Goal: Task Accomplishment & Management: Use online tool/utility

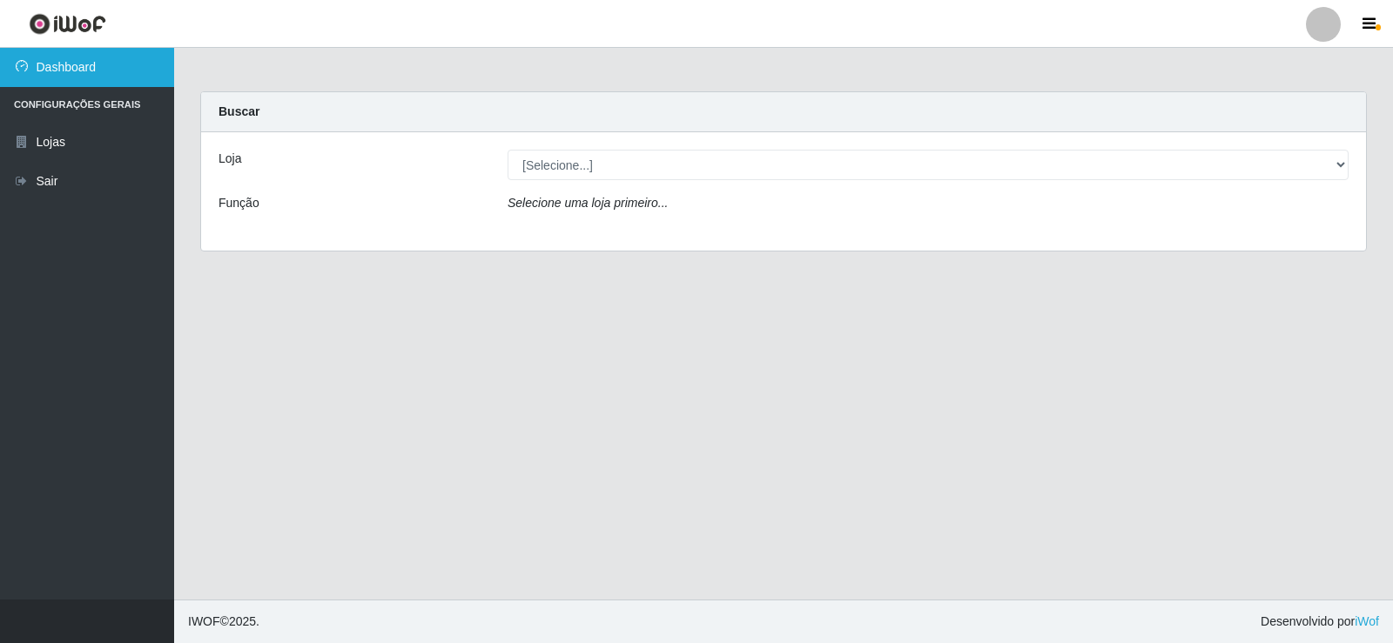
click at [104, 72] on link "Dashboard" at bounding box center [87, 67] width 174 height 39
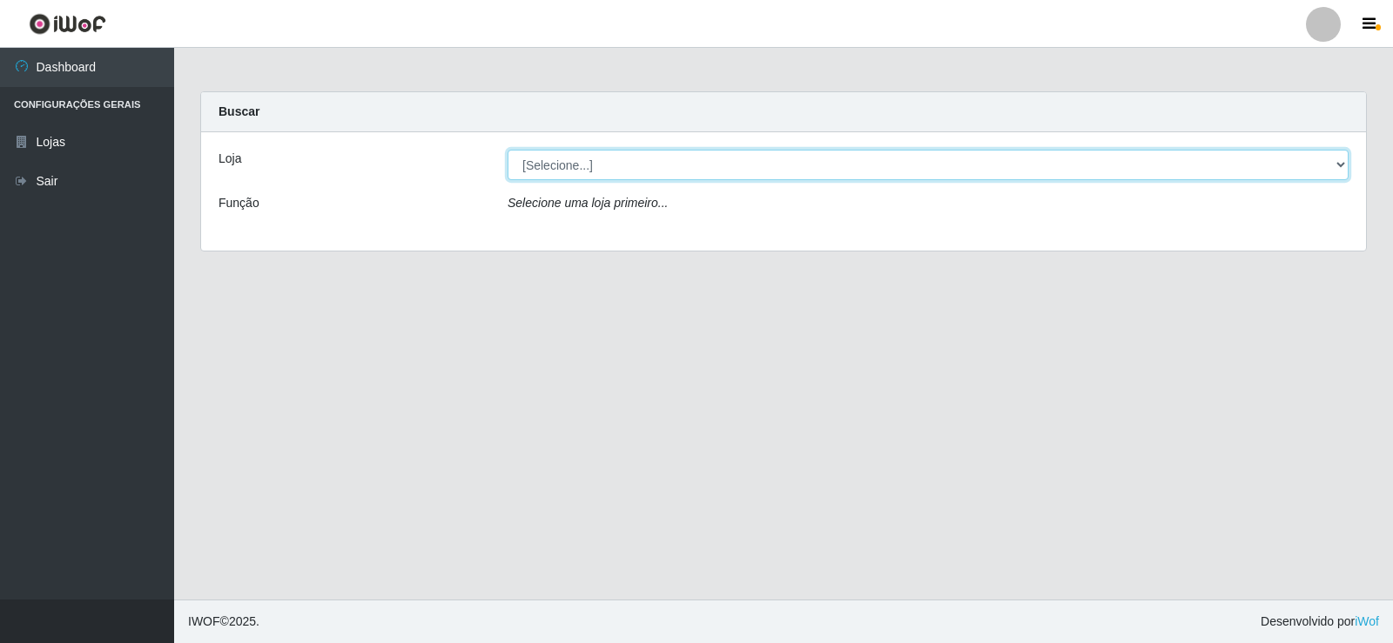
click at [580, 167] on select "[Selecione...] Rede Compras Supermercados - LOJA 2" at bounding box center [927, 165] width 841 height 30
select select "161"
click at [507, 150] on select "[Selecione...] Rede Compras Supermercados - LOJA 2" at bounding box center [927, 165] width 841 height 30
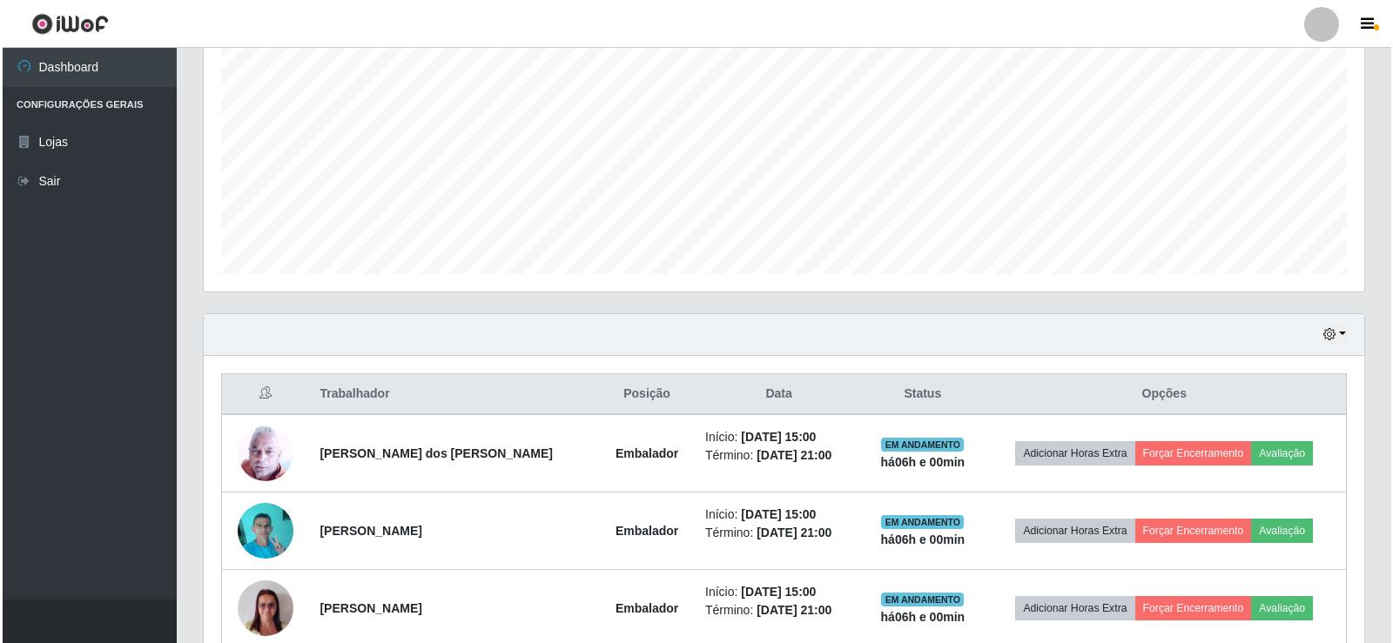
scroll to position [435, 0]
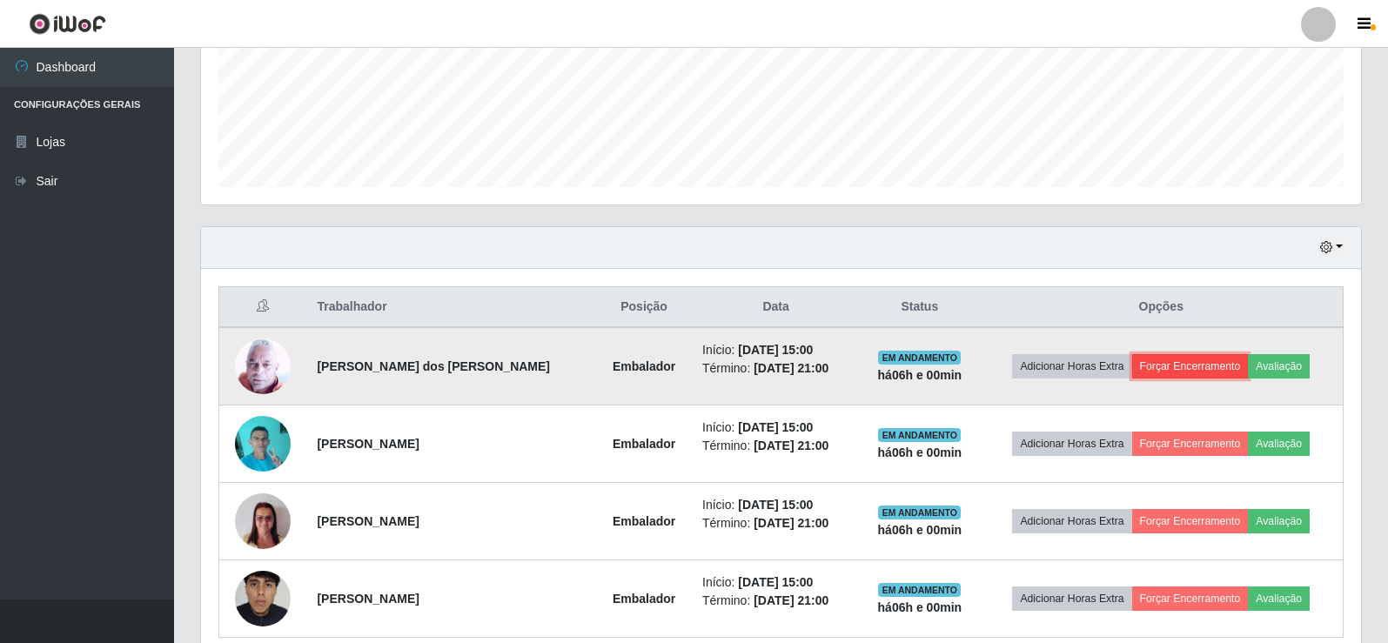
click at [1151, 359] on button "Forçar Encerramento" at bounding box center [1190, 366] width 117 height 24
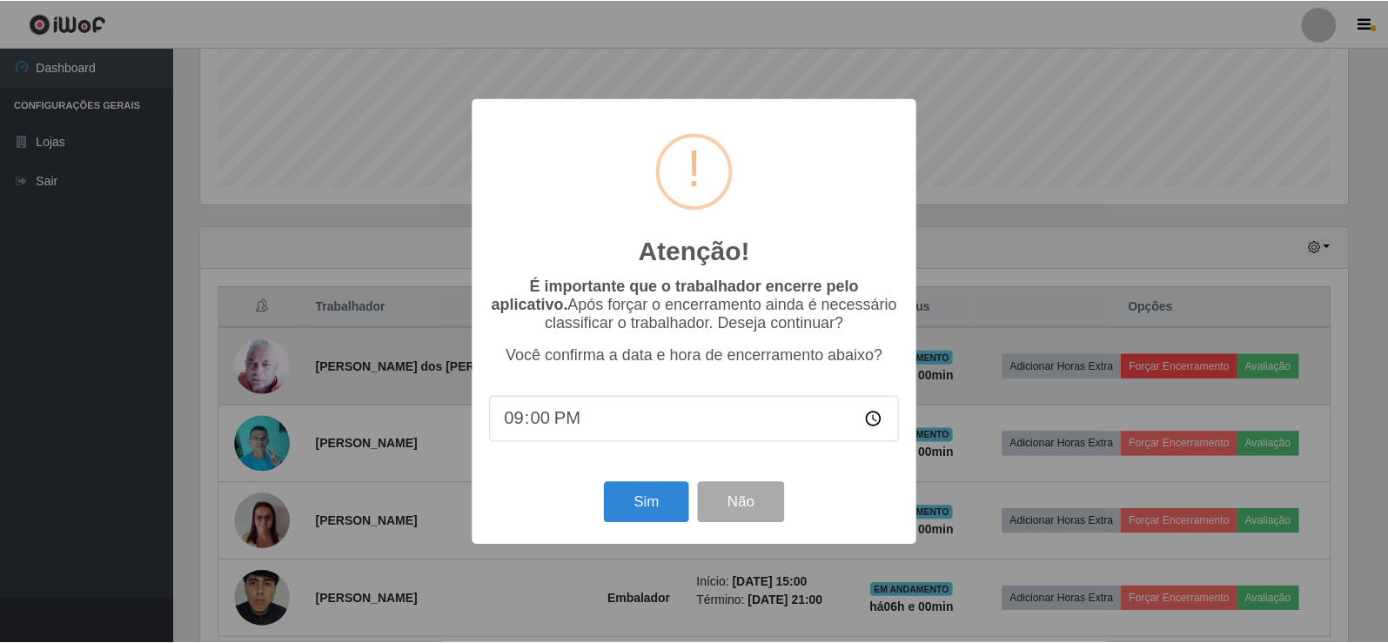
scroll to position [361, 1152]
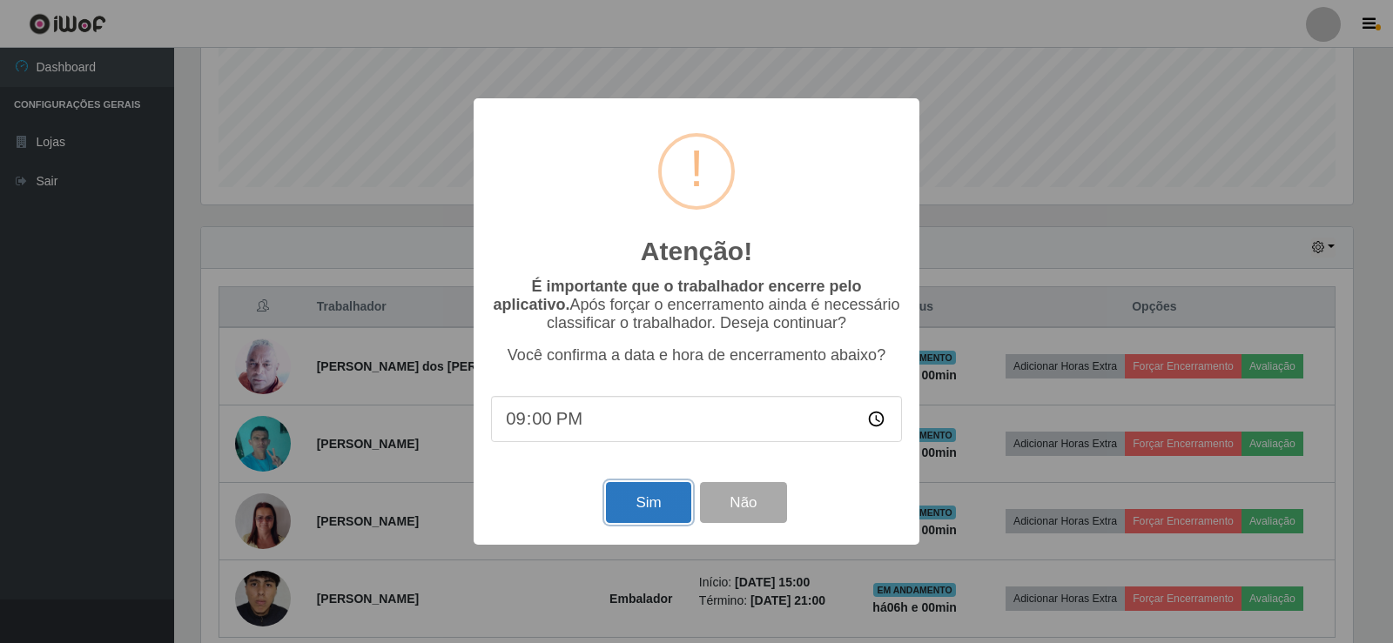
click at [627, 504] on button "Sim" at bounding box center [648, 502] width 84 height 41
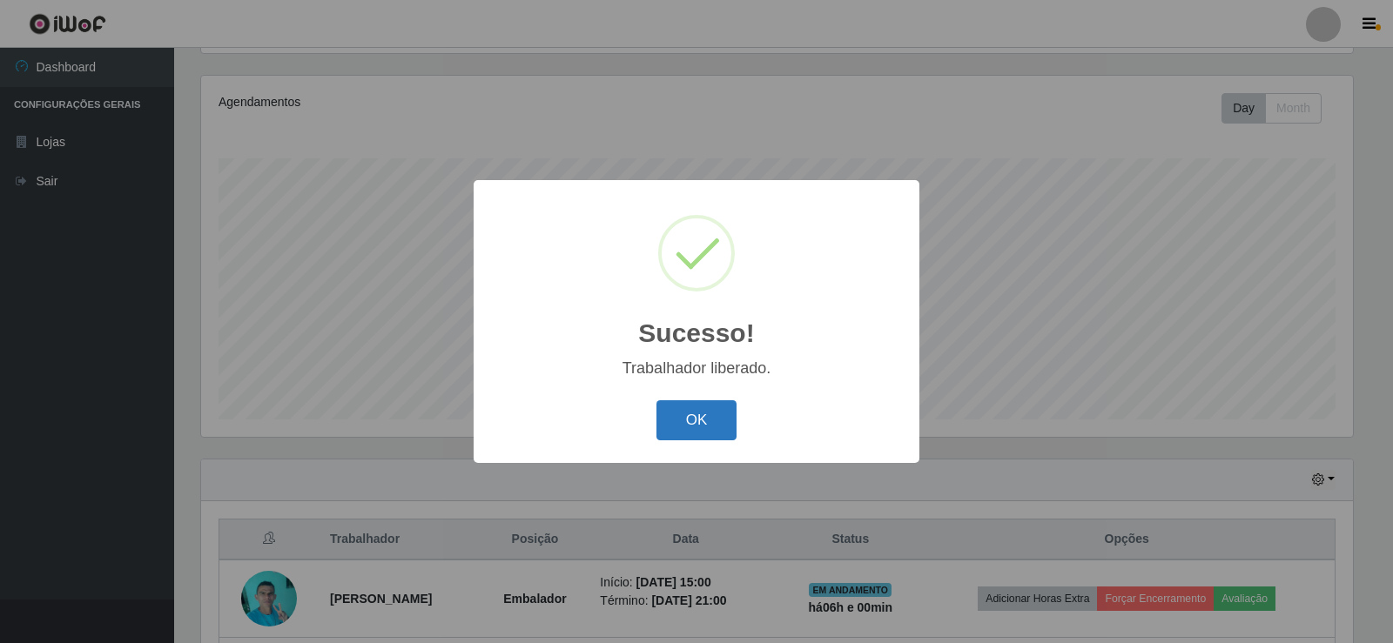
click at [694, 415] on button "OK" at bounding box center [696, 420] width 81 height 41
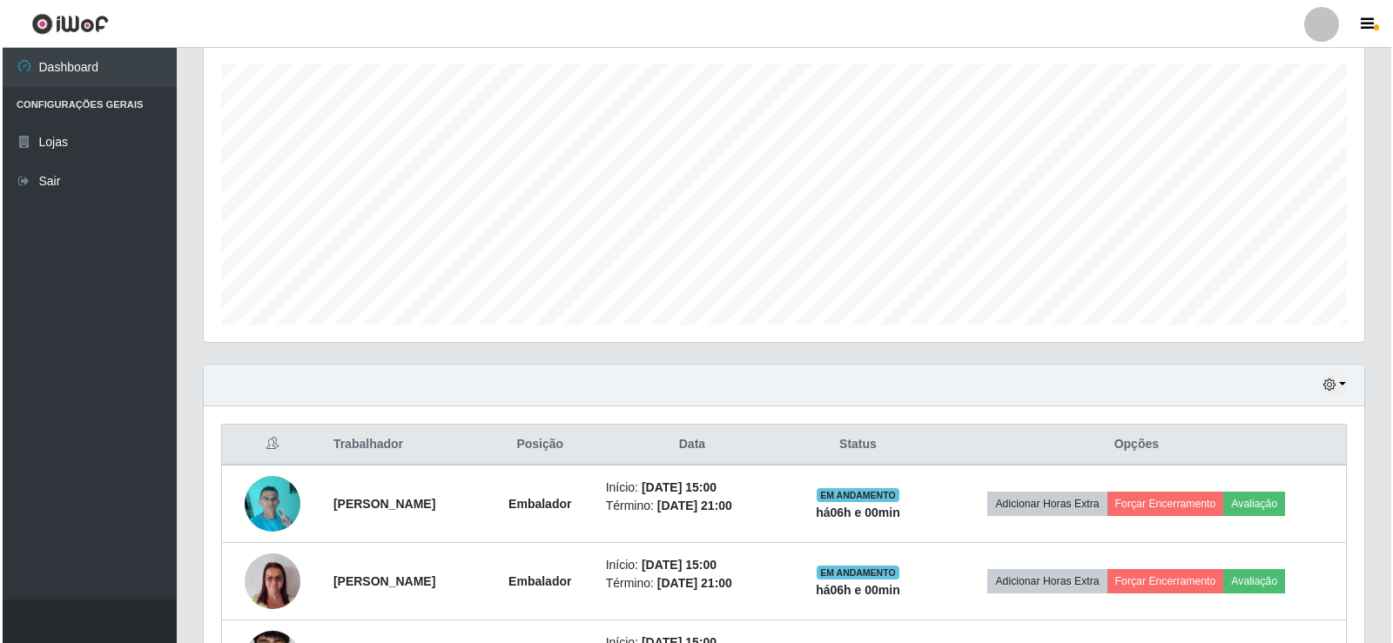
scroll to position [435, 0]
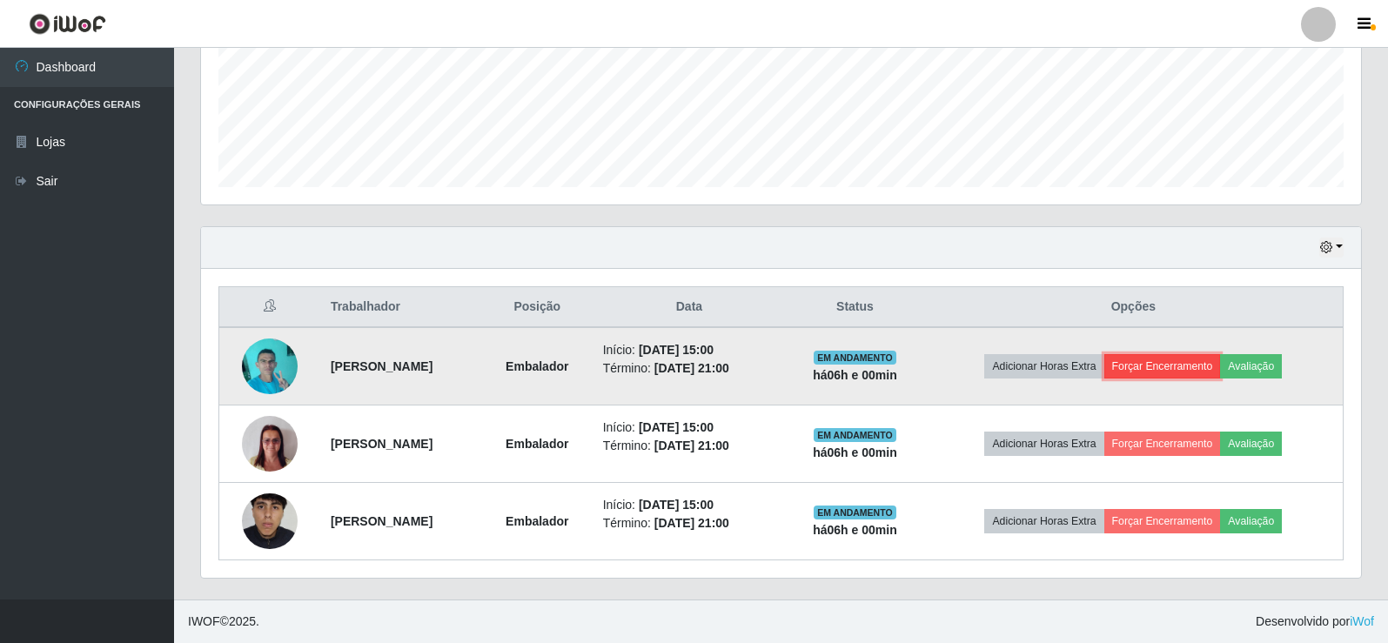
click at [1168, 361] on button "Forçar Encerramento" at bounding box center [1163, 366] width 117 height 24
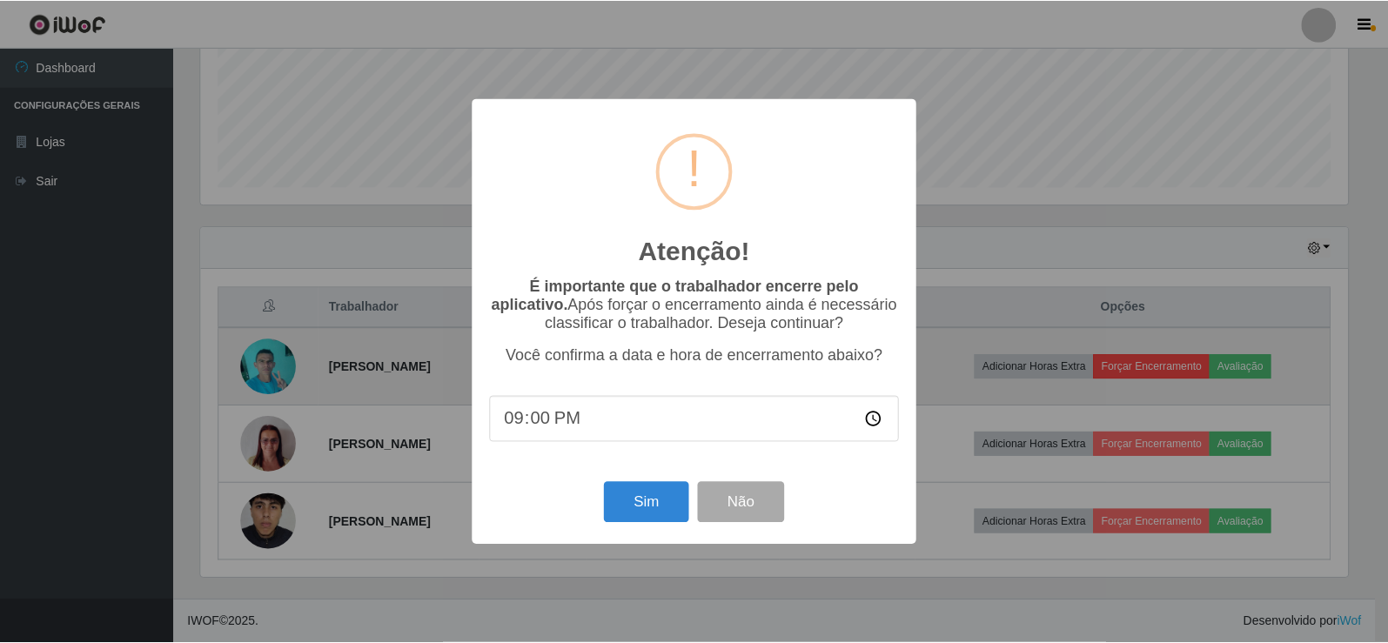
scroll to position [361, 1152]
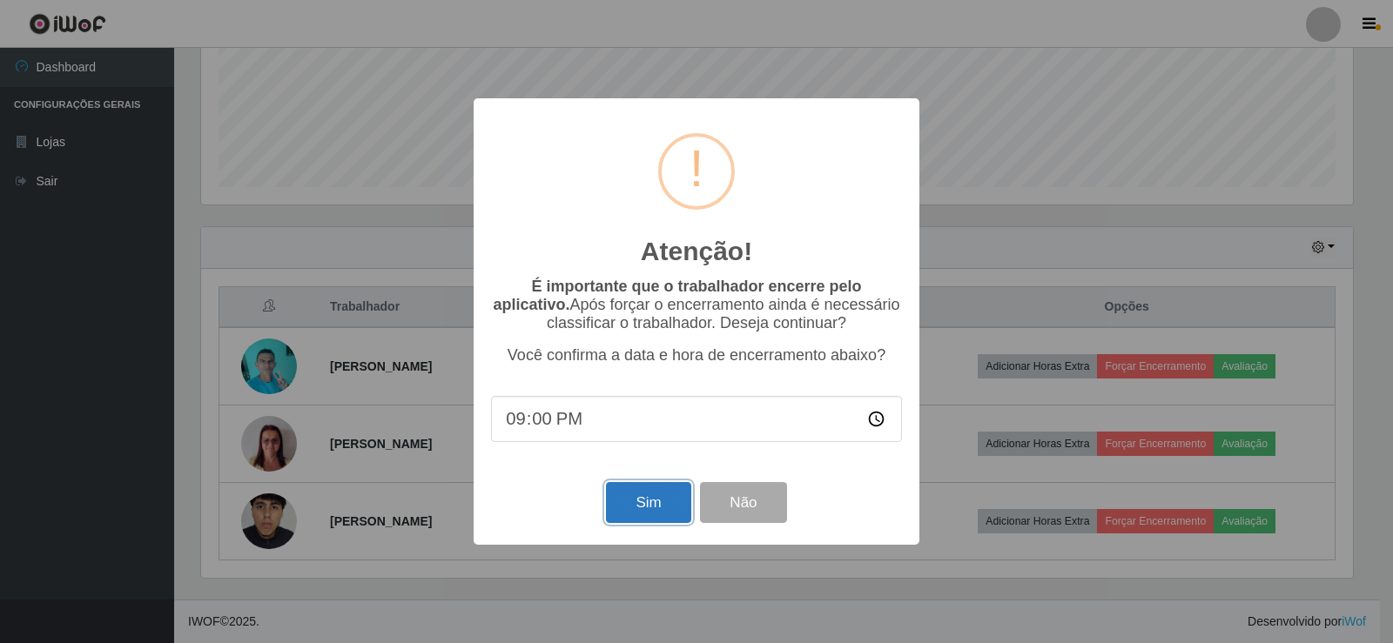
click at [621, 513] on button "Sim" at bounding box center [648, 502] width 84 height 41
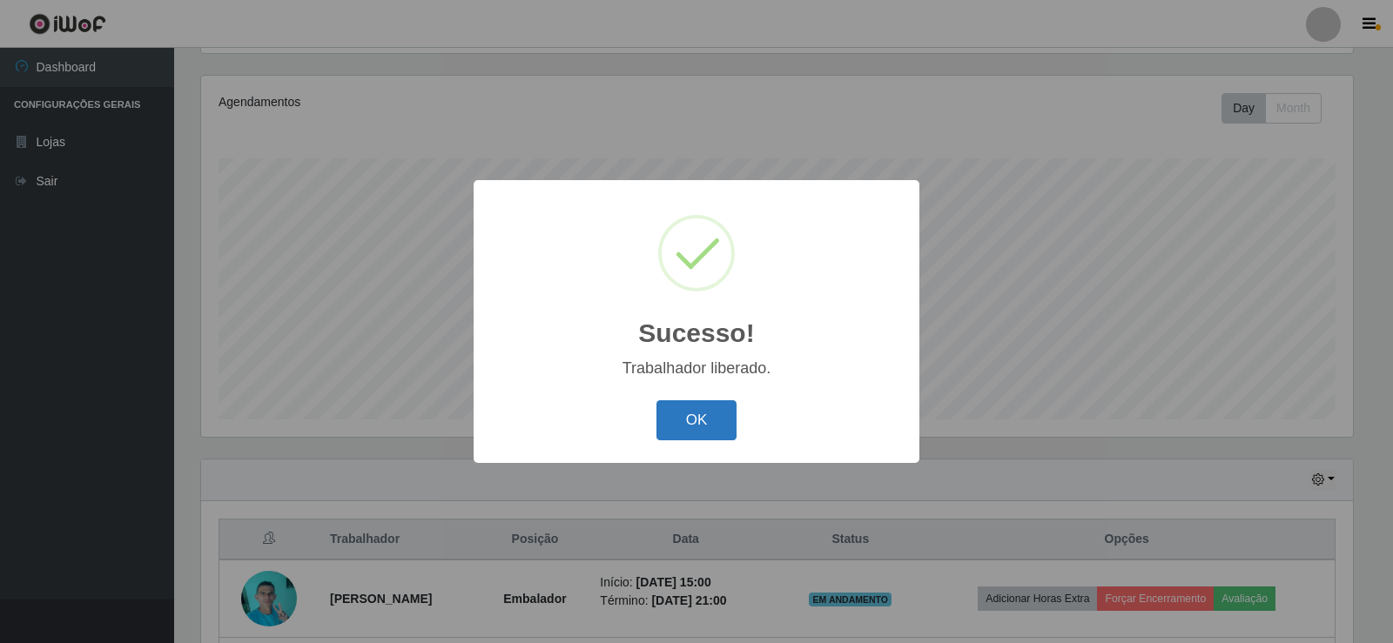
click at [713, 423] on button "OK" at bounding box center [696, 420] width 81 height 41
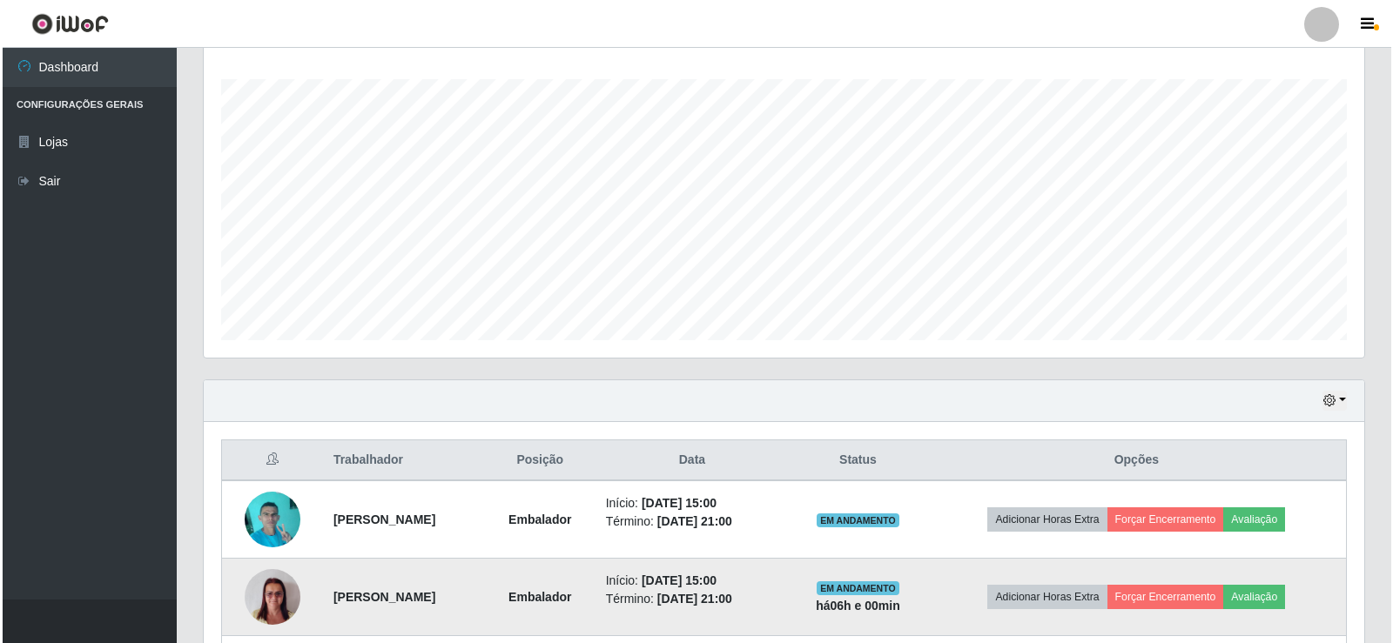
scroll to position [435, 0]
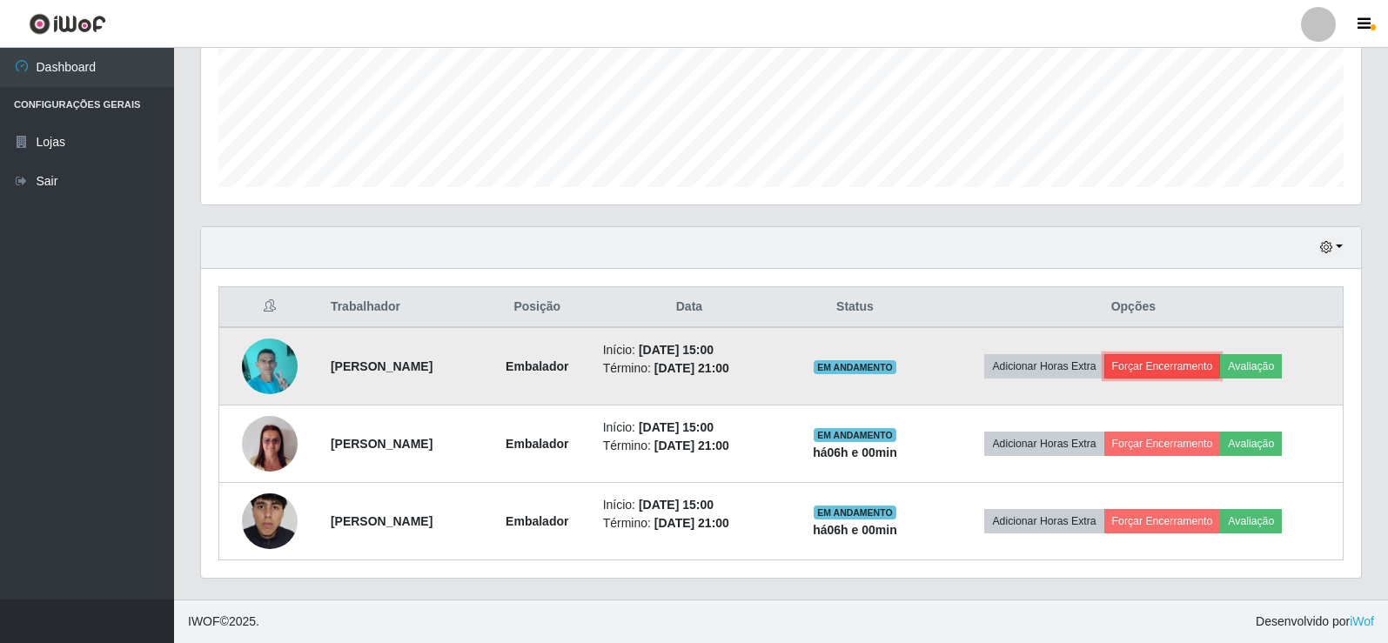
click at [1166, 354] on button "Forçar Encerramento" at bounding box center [1163, 366] width 117 height 24
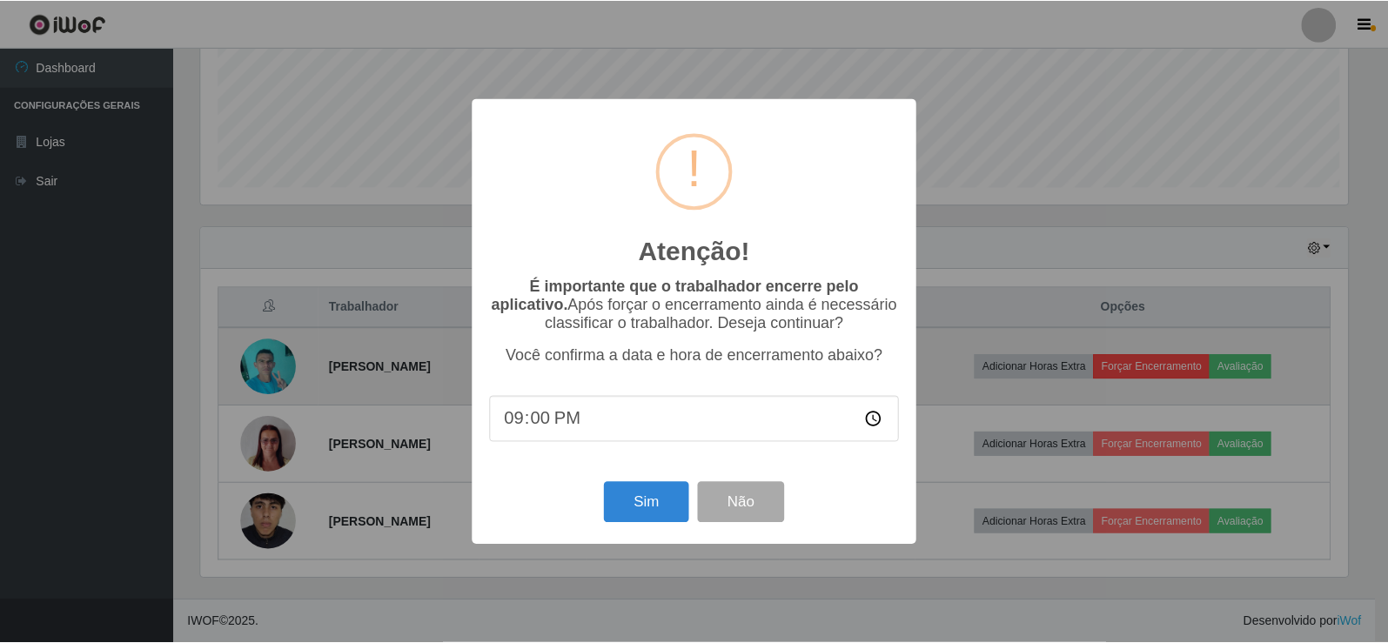
scroll to position [361, 1152]
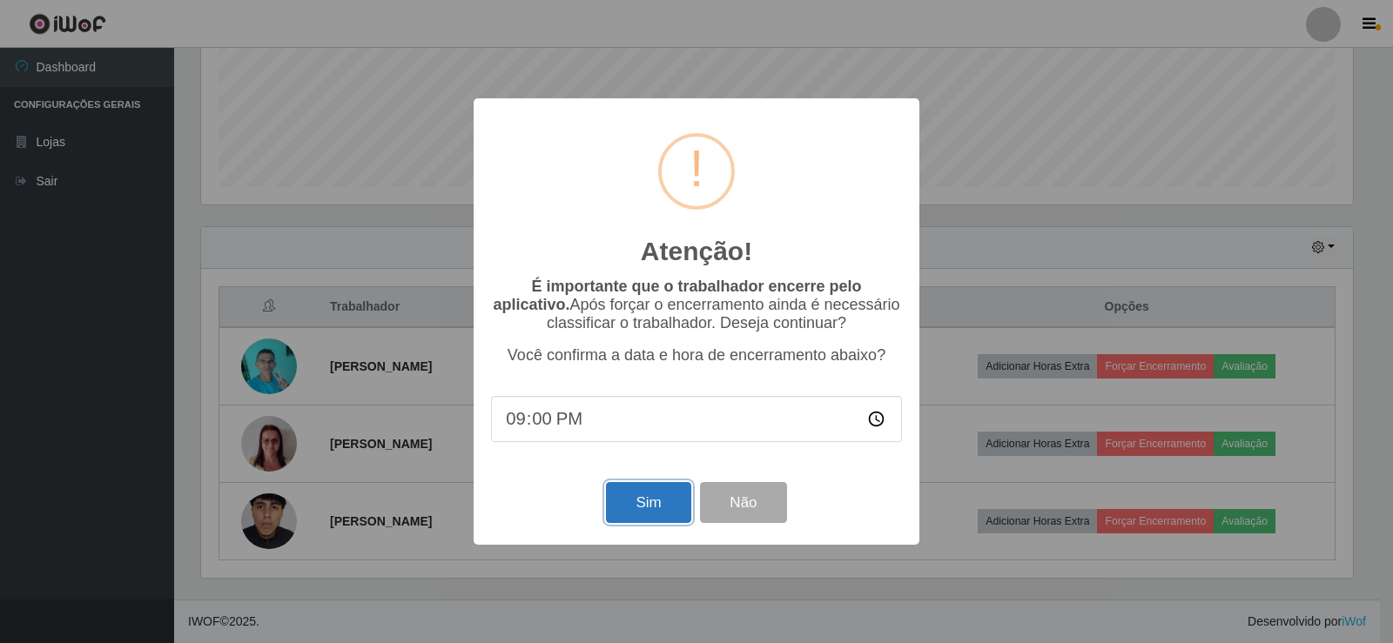
click at [655, 503] on button "Sim" at bounding box center [648, 502] width 84 height 41
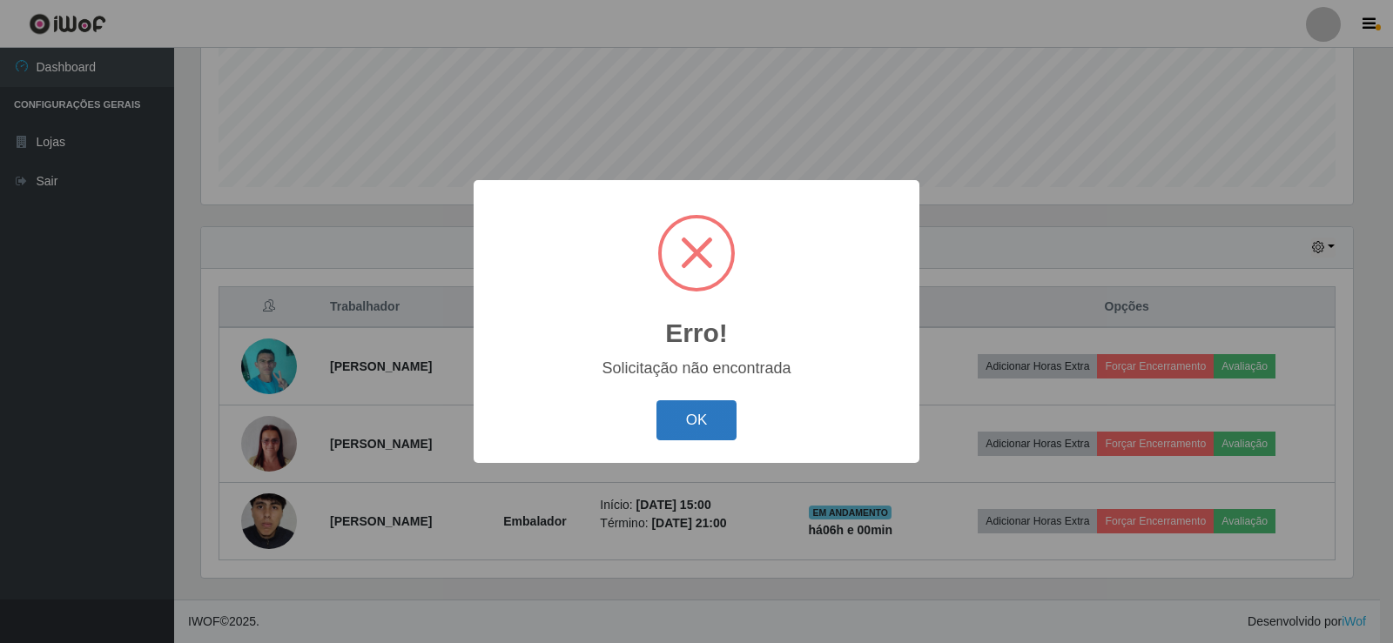
click at [701, 404] on button "OK" at bounding box center [696, 420] width 81 height 41
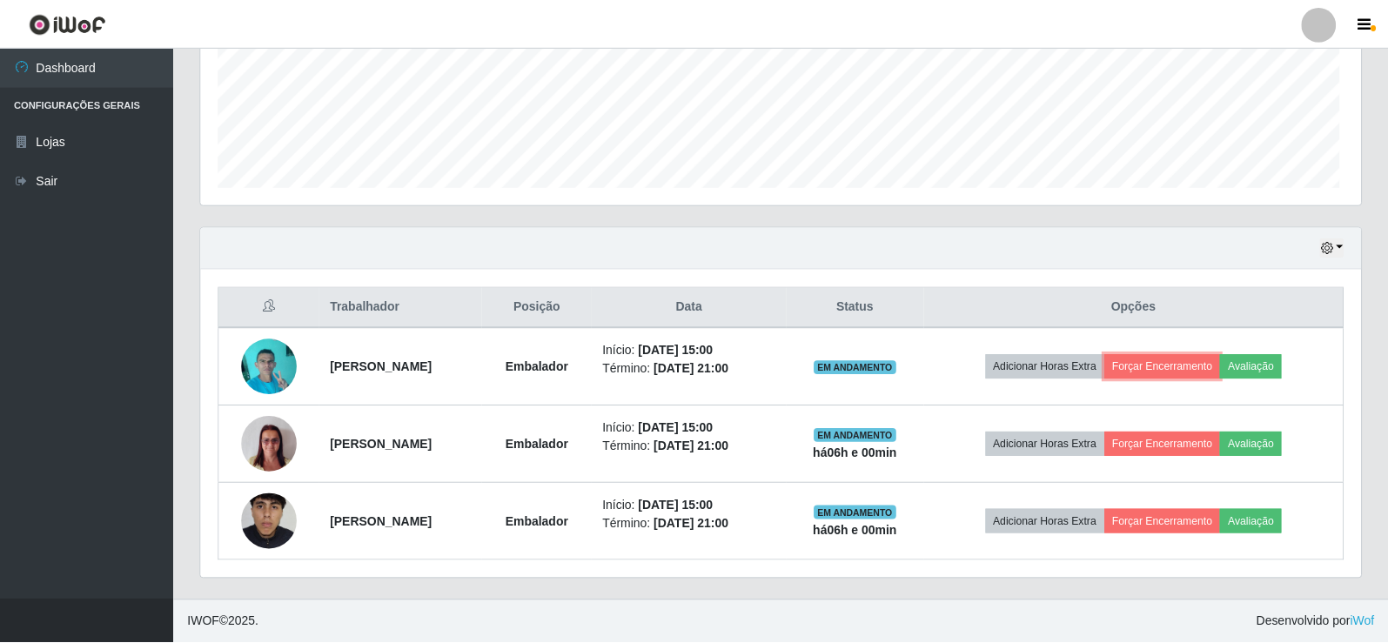
scroll to position [0, 0]
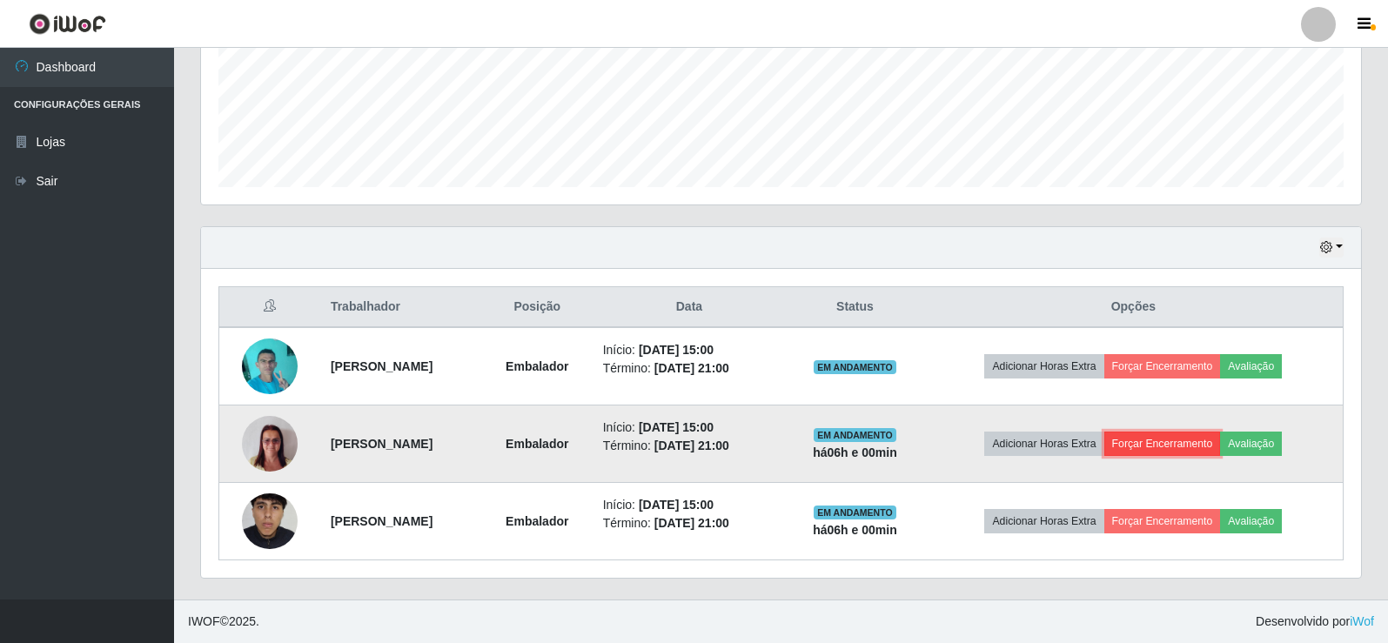
click at [1184, 434] on button "Forçar Encerramento" at bounding box center [1163, 444] width 117 height 24
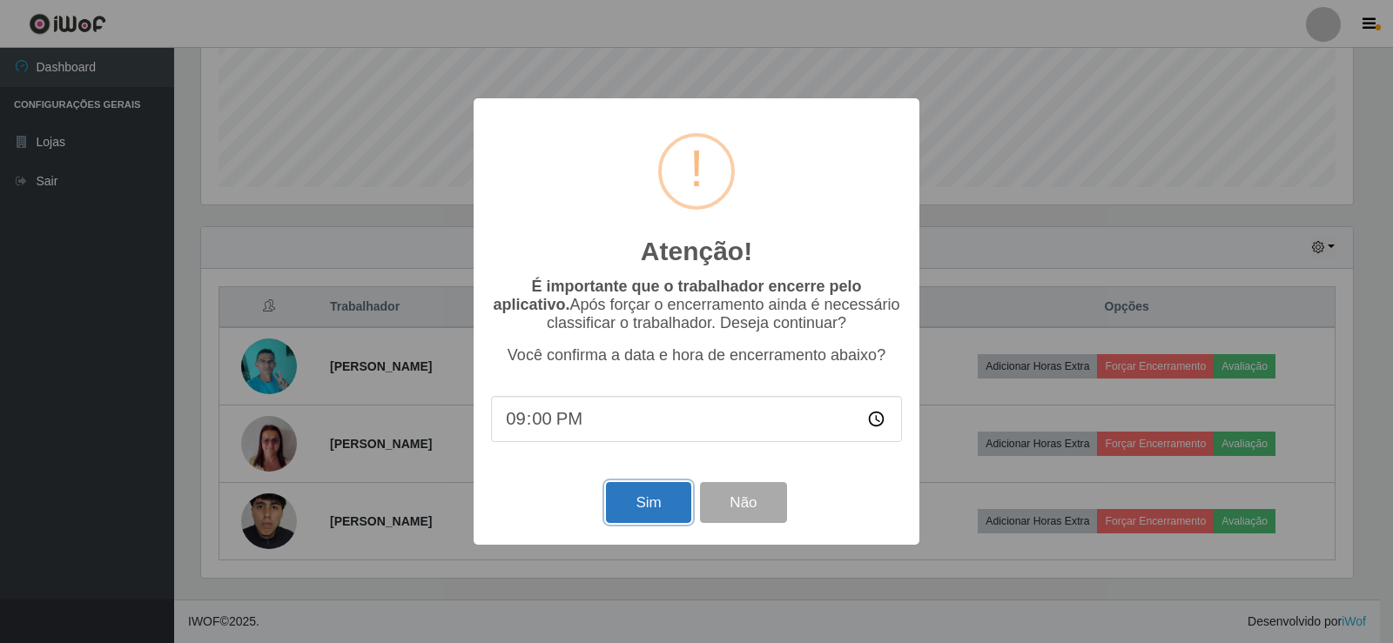
click at [630, 503] on button "Sim" at bounding box center [648, 502] width 84 height 41
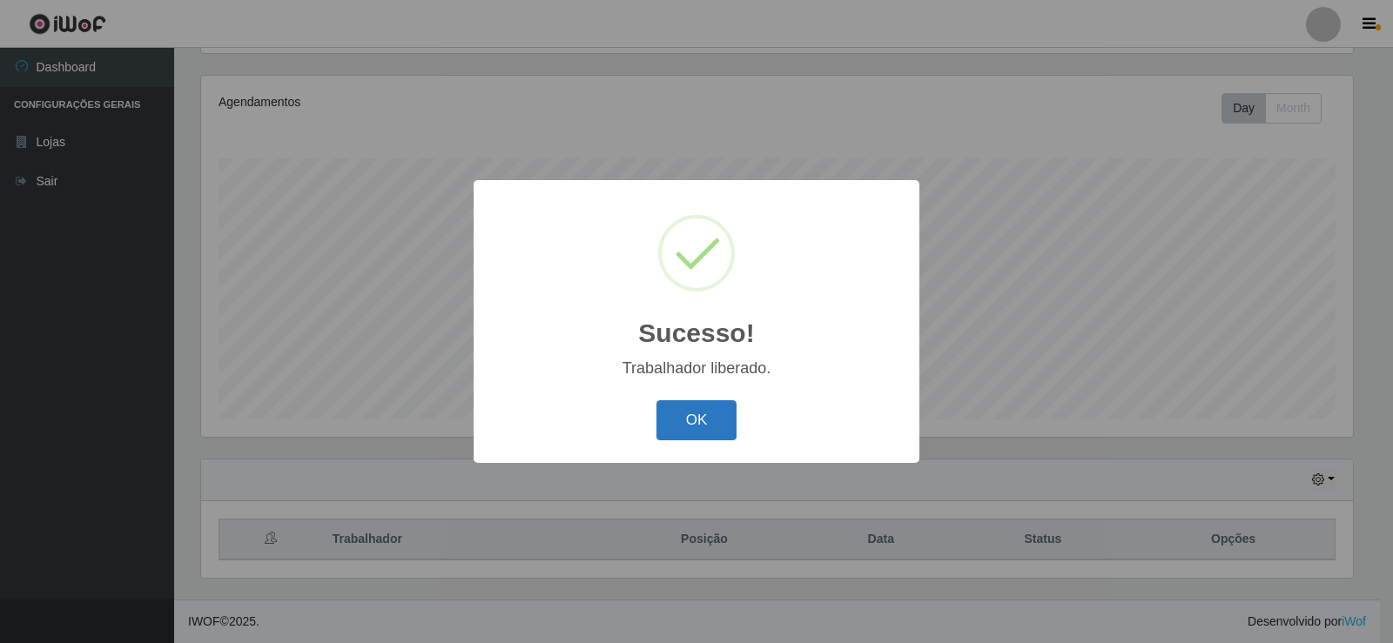
click at [677, 425] on button "OK" at bounding box center [696, 420] width 81 height 41
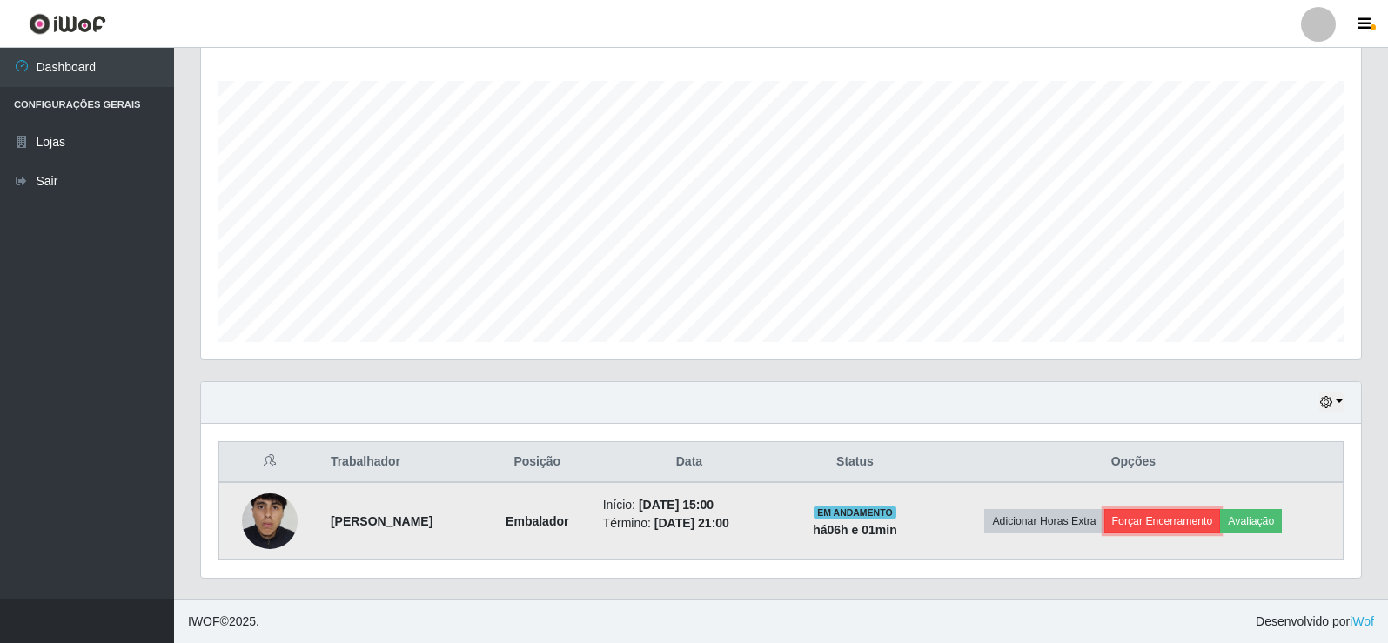
click at [1172, 524] on button "Forçar Encerramento" at bounding box center [1163, 521] width 117 height 24
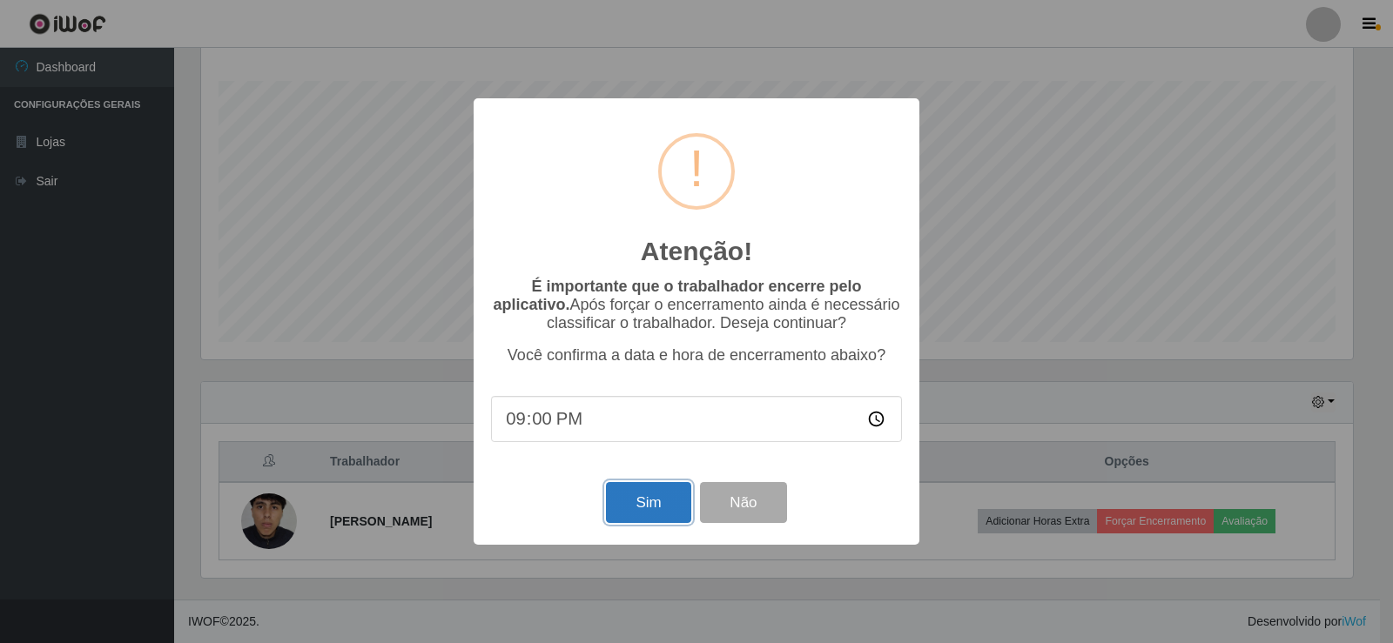
click at [633, 514] on button "Sim" at bounding box center [648, 502] width 84 height 41
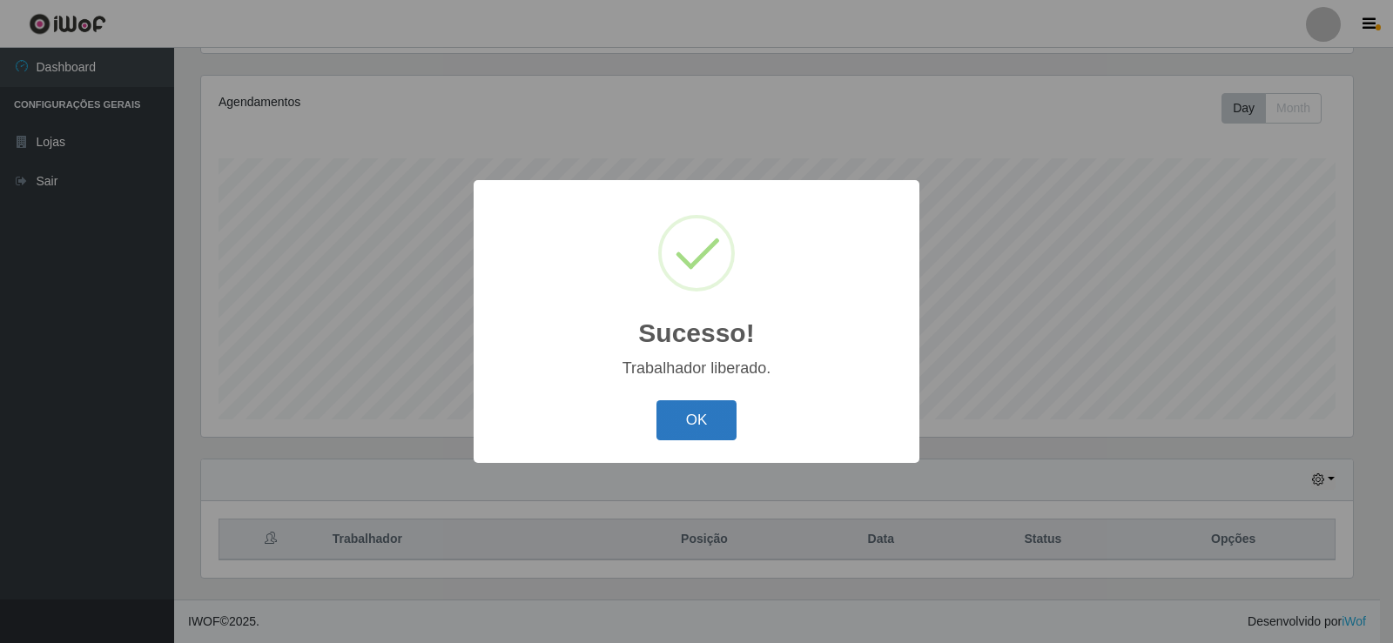
click at [728, 406] on button "OK" at bounding box center [696, 420] width 81 height 41
